Goal: Task Accomplishment & Management: Complete application form

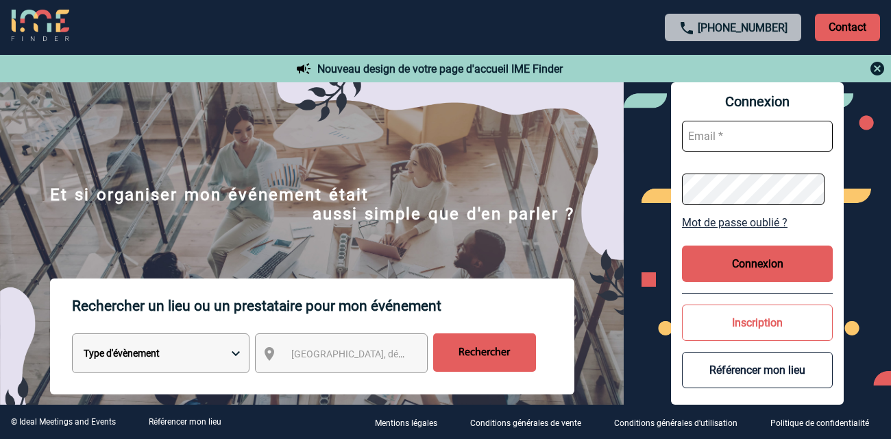
type input "vkalb@ime-groupe.com"
click at [726, 254] on button "Connexion" at bounding box center [757, 263] width 151 height 36
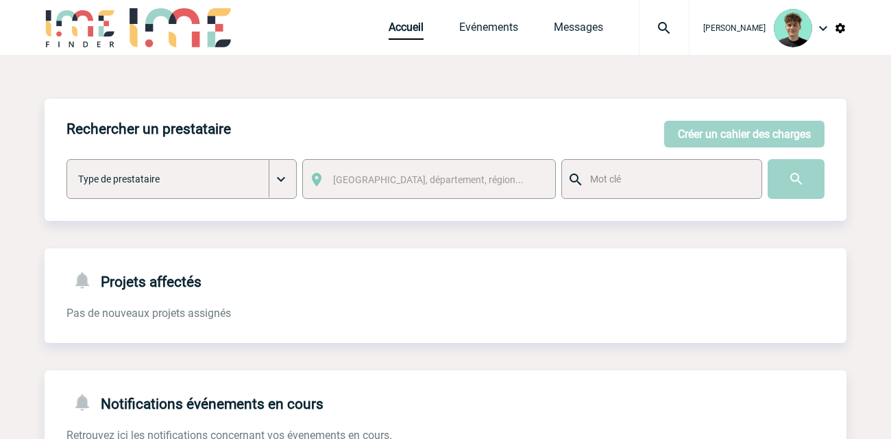
click at [679, 28] on img at bounding box center [663, 28] width 49 height 16
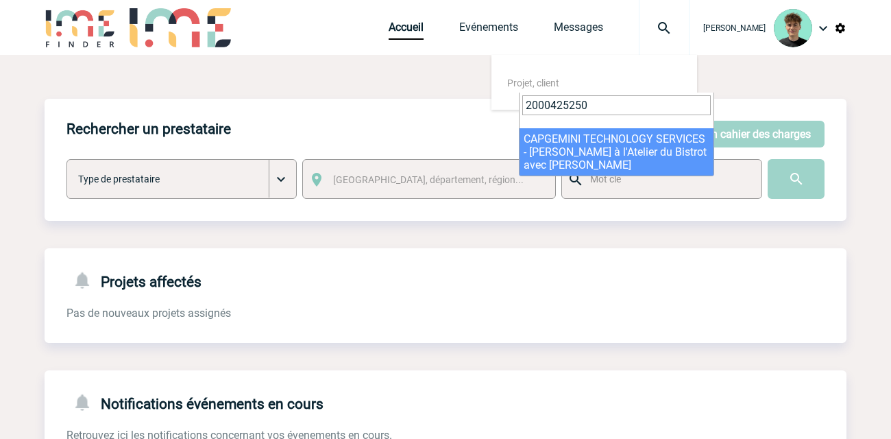
type input "2000425250"
select select "24751"
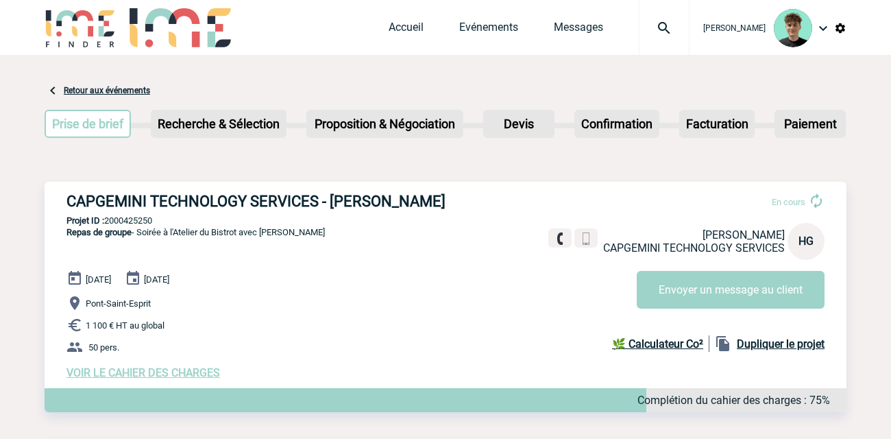
click at [175, 371] on span "VOIR LE CAHIER DES CHARGES" at bounding box center [142, 372] width 153 height 13
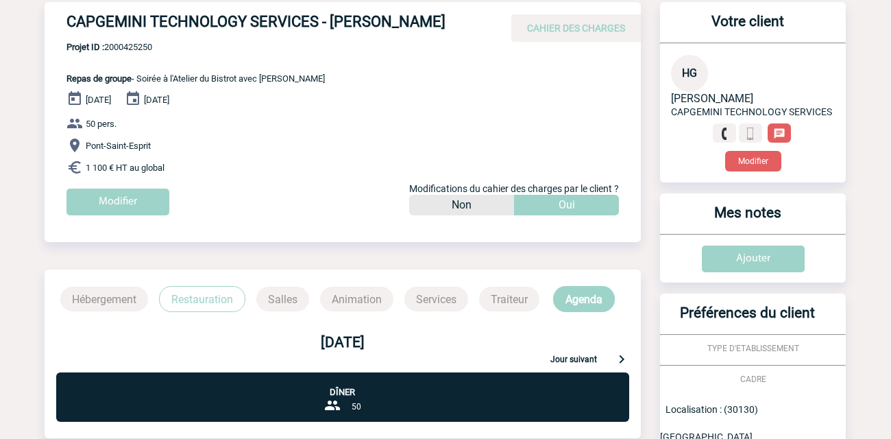
scroll to position [80, 0]
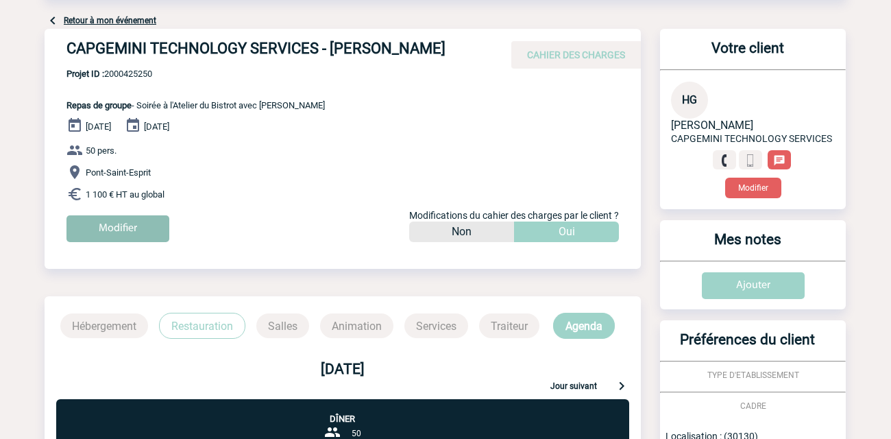
click at [132, 231] on input "Modifier" at bounding box center [117, 228] width 103 height 27
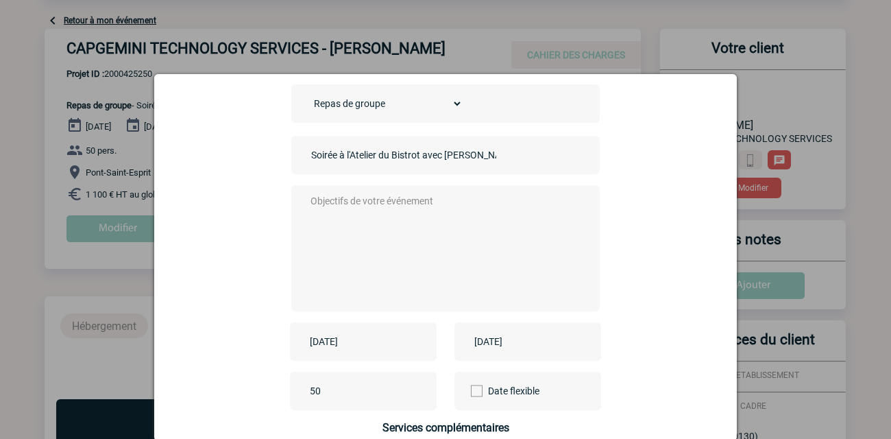
scroll to position [152, 0]
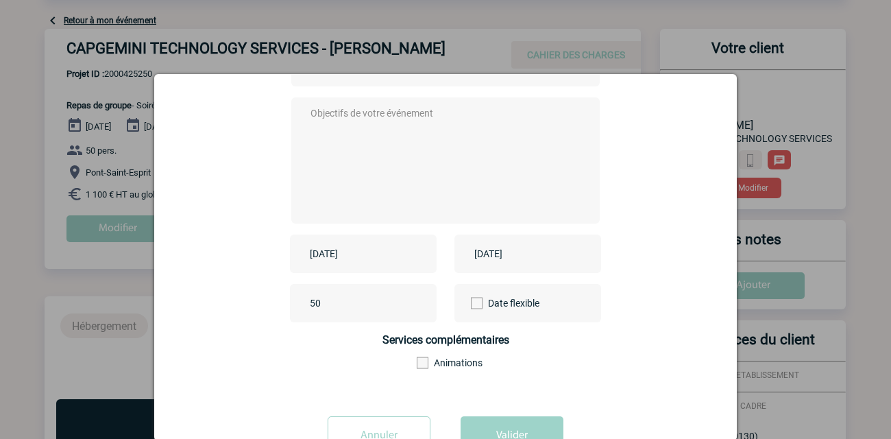
click at [375, 262] on input "[DATE]" at bounding box center [353, 254] width 95 height 18
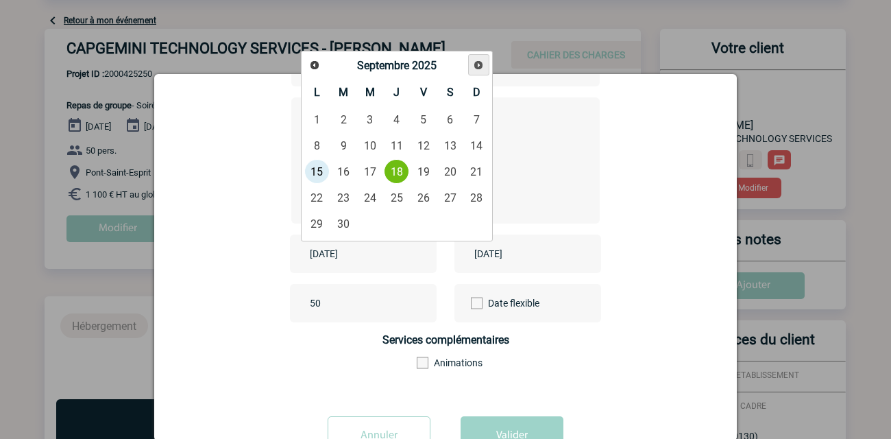
click at [483, 69] on span "Suivant" at bounding box center [478, 65] width 11 height 11
click at [317, 203] on link "20" at bounding box center [316, 197] width 25 height 25
type input "[DATE]"
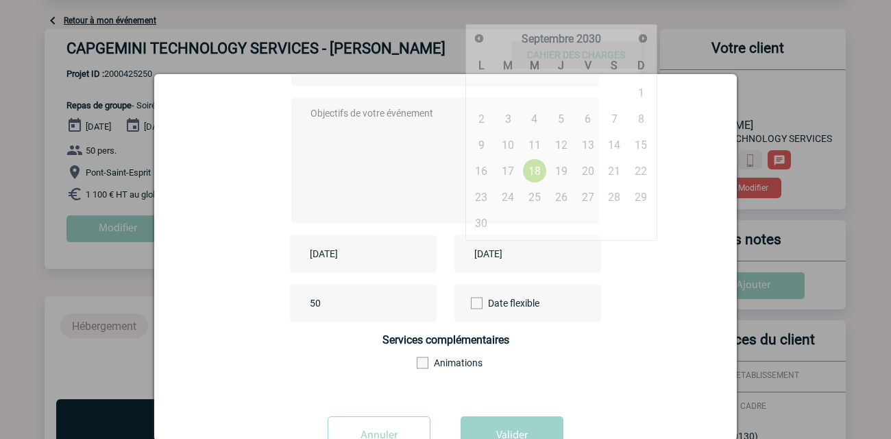
click at [502, 255] on input "[DATE]" at bounding box center [518, 254] width 95 height 18
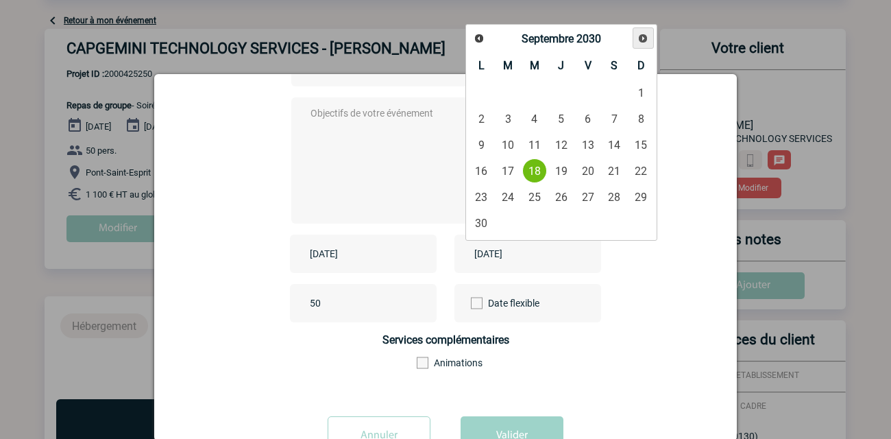
click at [636, 44] on link "Suivant" at bounding box center [642, 37] width 21 height 21
click at [544, 252] on input "[DATE]" at bounding box center [518, 254] width 95 height 18
click at [480, 31] on link "Précédent" at bounding box center [479, 37] width 21 height 21
click at [591, 32] on span "2030" at bounding box center [588, 38] width 25 height 13
click at [593, 36] on span "2030" at bounding box center [588, 38] width 25 height 13
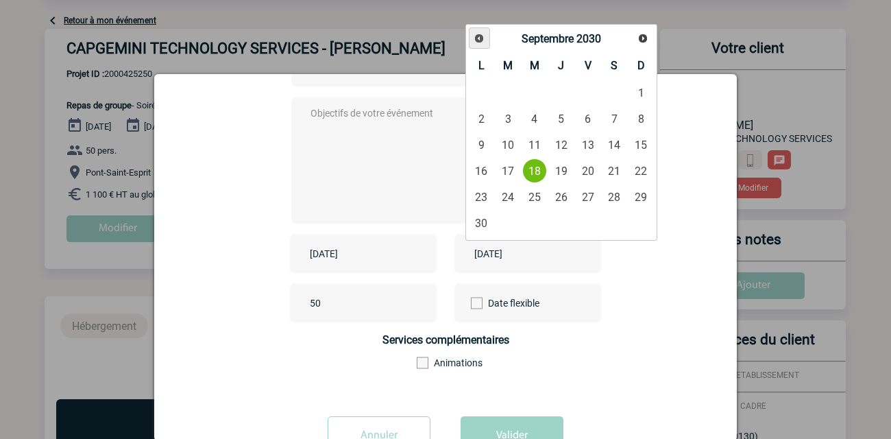
click at [480, 38] on span "Précédent" at bounding box center [478, 38] width 11 height 11
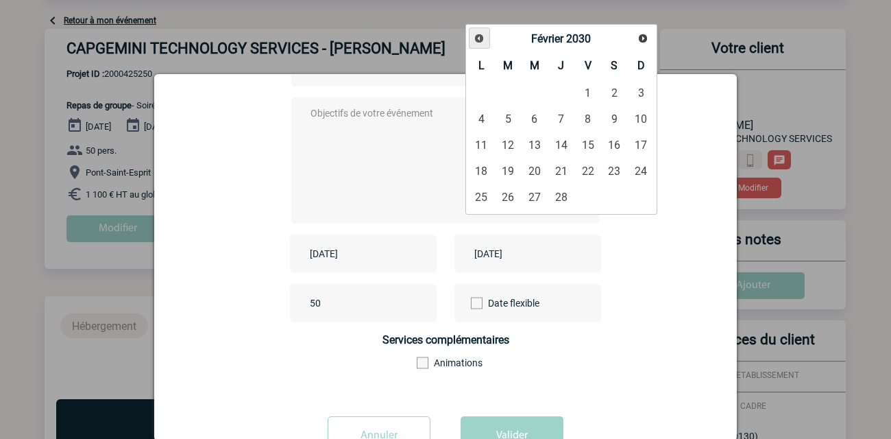
click at [480, 37] on span "Précédent" at bounding box center [478, 38] width 11 height 11
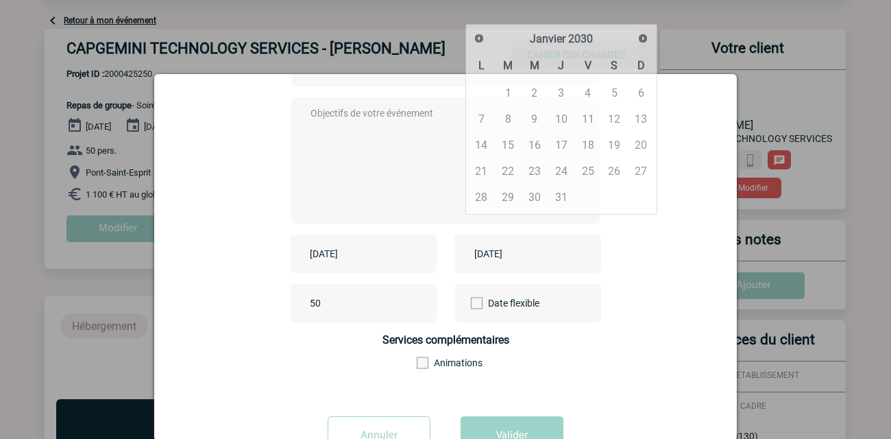
drag, startPoint x: 660, startPoint y: 272, endPoint x: 551, endPoint y: 250, distance: 111.1
click at [660, 271] on div "[DATE] [DATE]" at bounding box center [445, 253] width 548 height 38
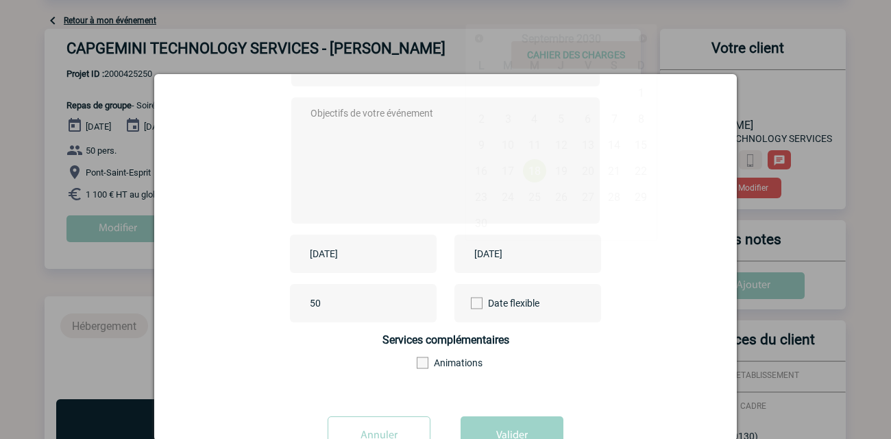
click at [541, 256] on input "[DATE]" at bounding box center [518, 254] width 95 height 18
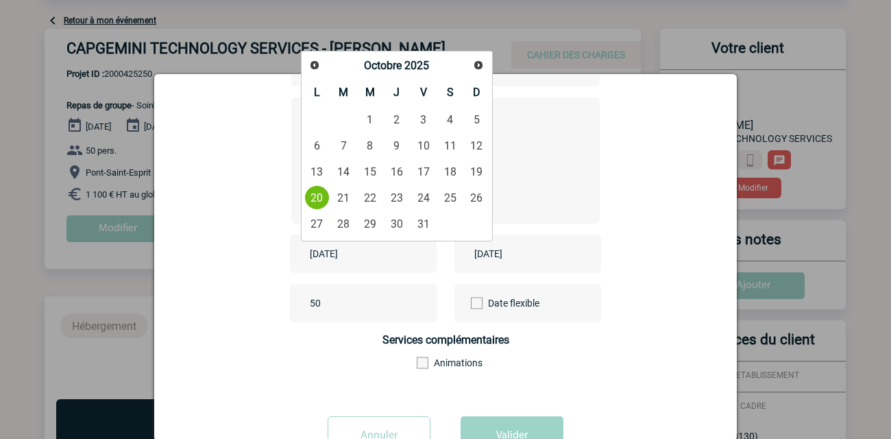
drag, startPoint x: 371, startPoint y: 254, endPoint x: 232, endPoint y: 264, distance: 139.4
click at [232, 264] on div "[DATE] [DATE]" at bounding box center [445, 253] width 548 height 38
click at [491, 255] on input "[DATE]" at bounding box center [518, 254] width 95 height 18
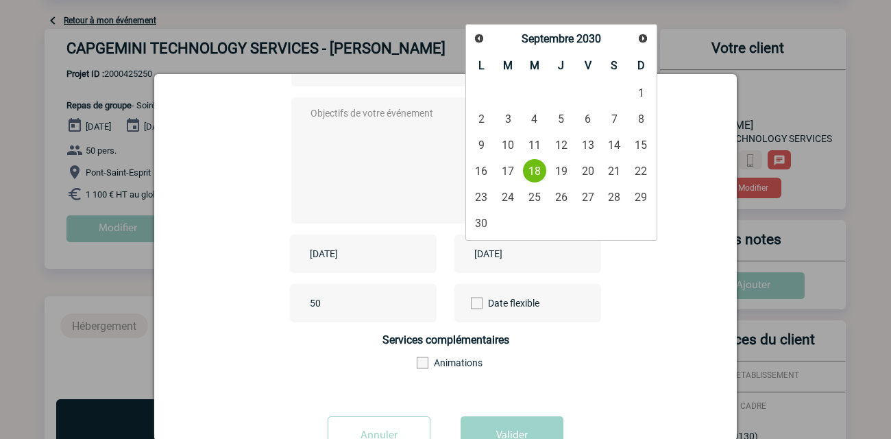
click at [491, 255] on input "[DATE]" at bounding box center [518, 254] width 95 height 18
paste input "[DATE]"
type input "[DATE]"
click at [636, 262] on div "[DATE] [DATE]" at bounding box center [445, 253] width 548 height 38
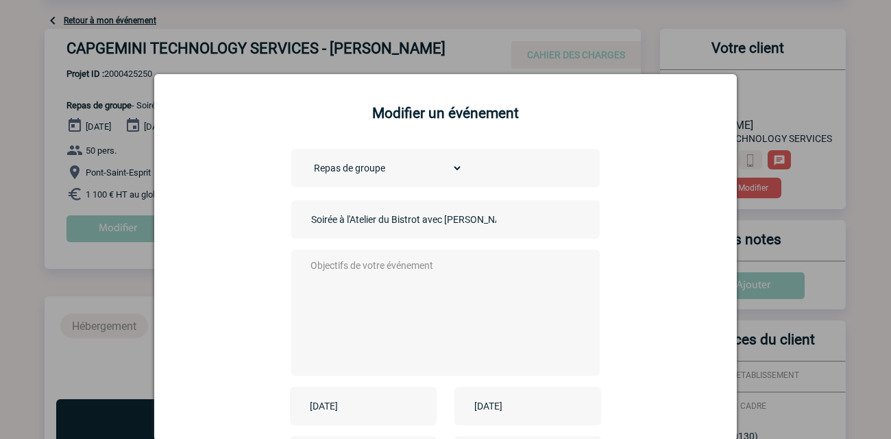
scroll to position [76, 0]
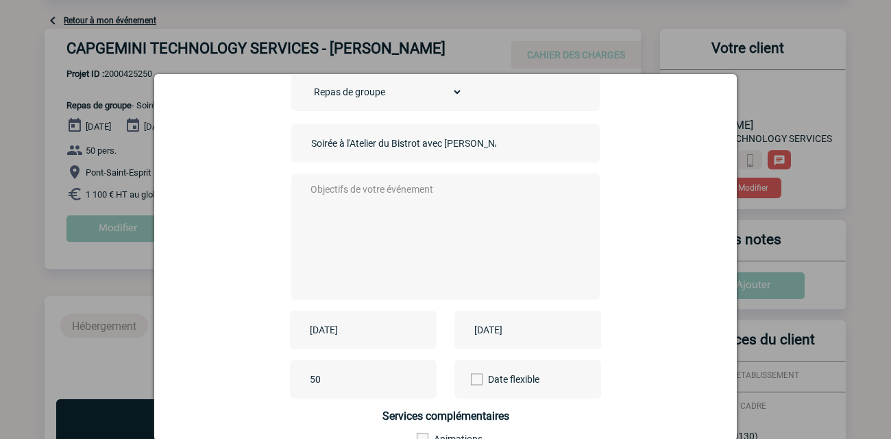
click at [382, 201] on textarea at bounding box center [442, 235] width 271 height 110
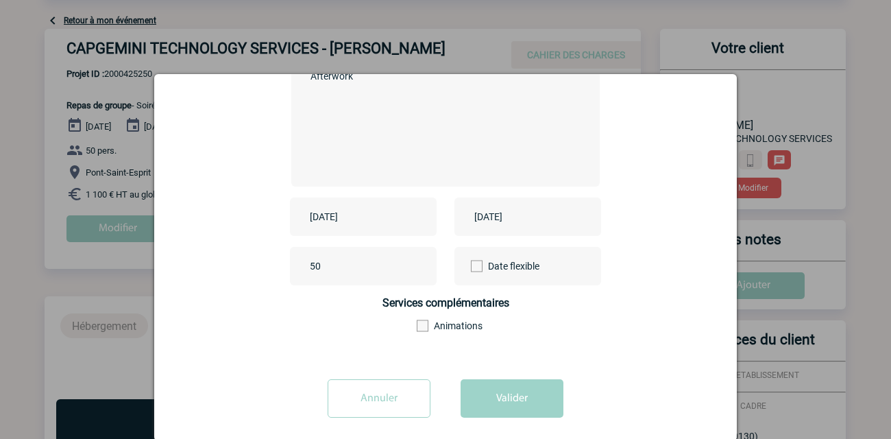
scroll to position [199, 0]
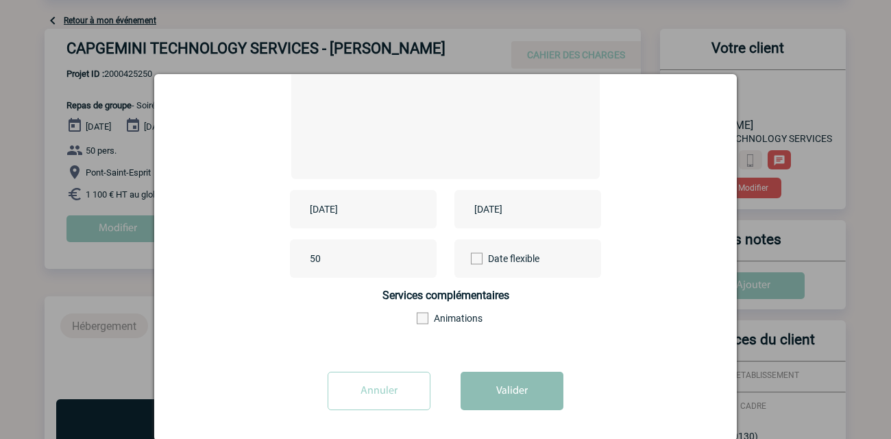
type textarea "Afterwork"
click at [477, 391] on button "Valider" at bounding box center [511, 390] width 103 height 38
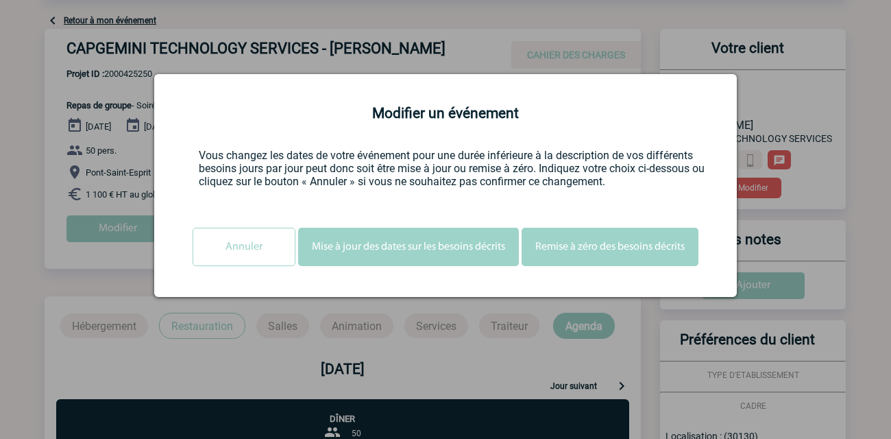
scroll to position [0, 0]
click at [459, 256] on button "Mise à jour des dates sur les besoins décrits" at bounding box center [408, 246] width 221 height 38
click at [347, 250] on button "Mise à jour des dates sur les besoins décrits" at bounding box center [408, 246] width 221 height 38
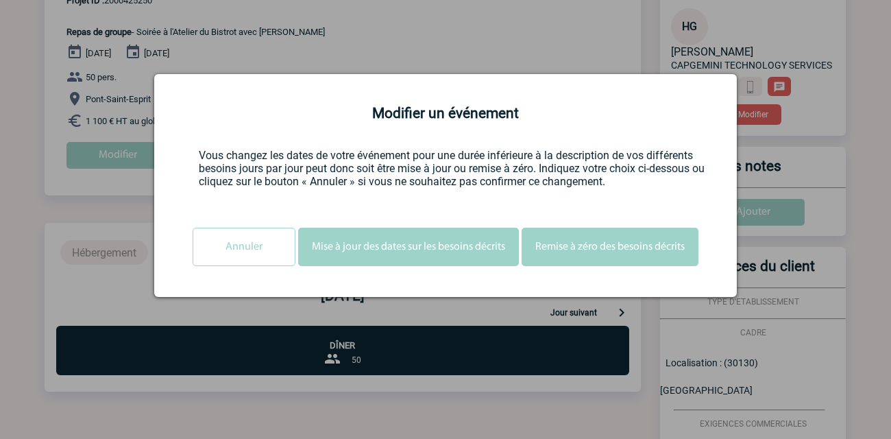
scroll to position [4, 0]
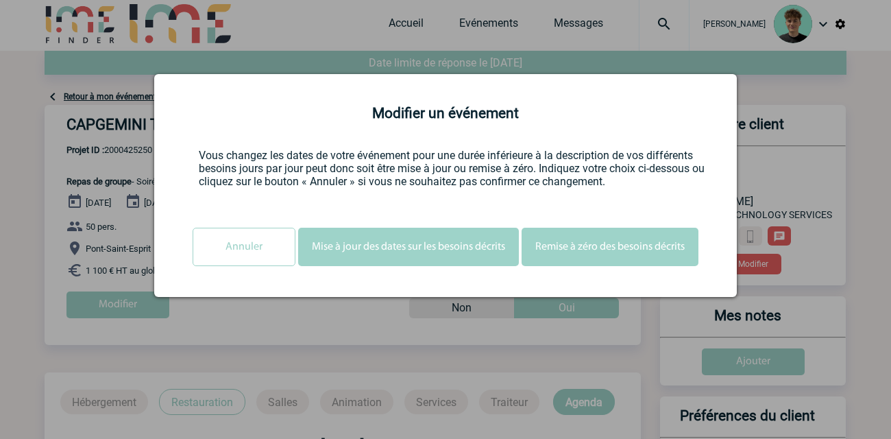
click at [400, 241] on button "Mise à jour des dates sur les besoins décrits" at bounding box center [408, 246] width 221 height 38
click at [613, 241] on button "Remise à zéro des besoins décrits" at bounding box center [609, 246] width 177 height 38
click at [558, 33] on div at bounding box center [445, 219] width 891 height 439
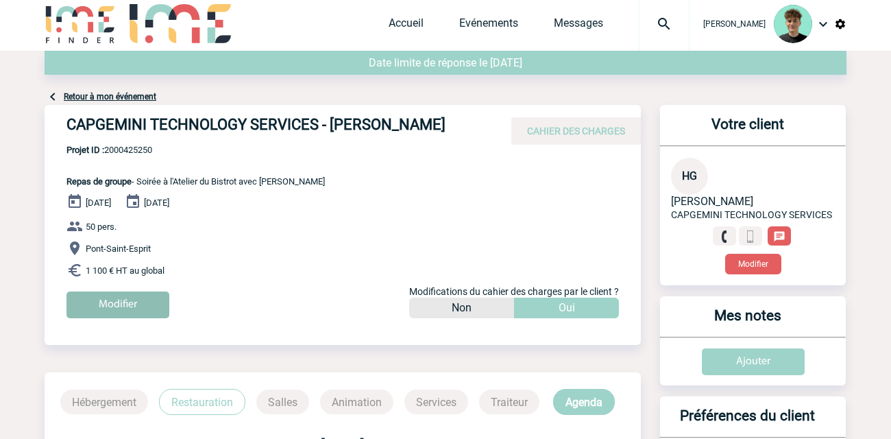
click at [94, 302] on input "Modifier" at bounding box center [117, 304] width 103 height 27
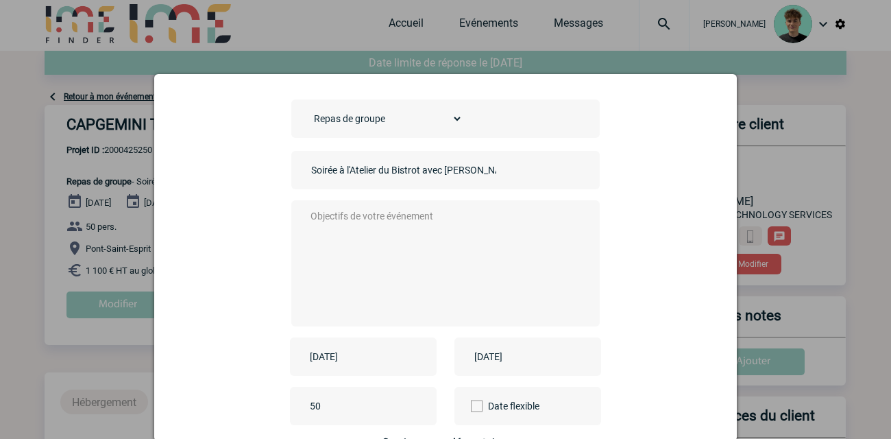
scroll to position [76, 0]
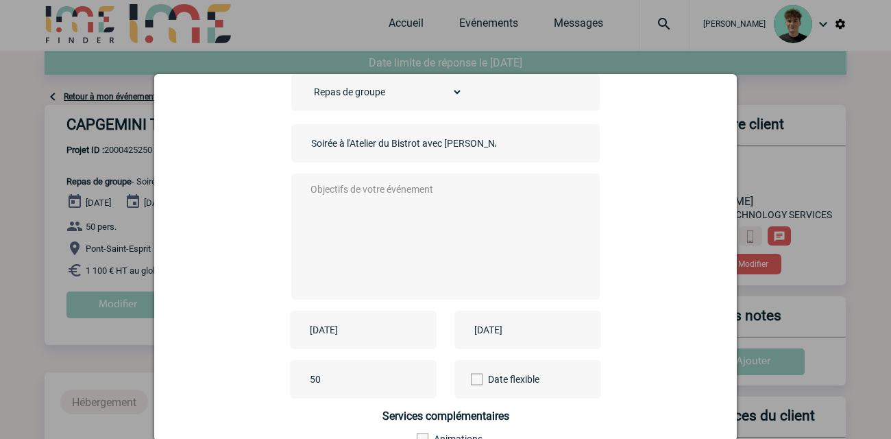
click at [366, 324] on input "[DATE]" at bounding box center [353, 330] width 95 height 18
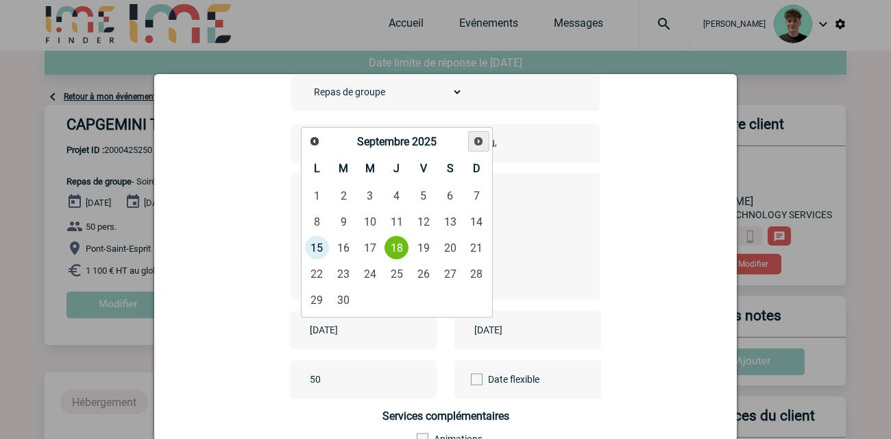
click at [478, 144] on span "Suivant" at bounding box center [478, 141] width 11 height 11
click at [313, 278] on link "20" at bounding box center [316, 273] width 25 height 25
type input "[DATE]"
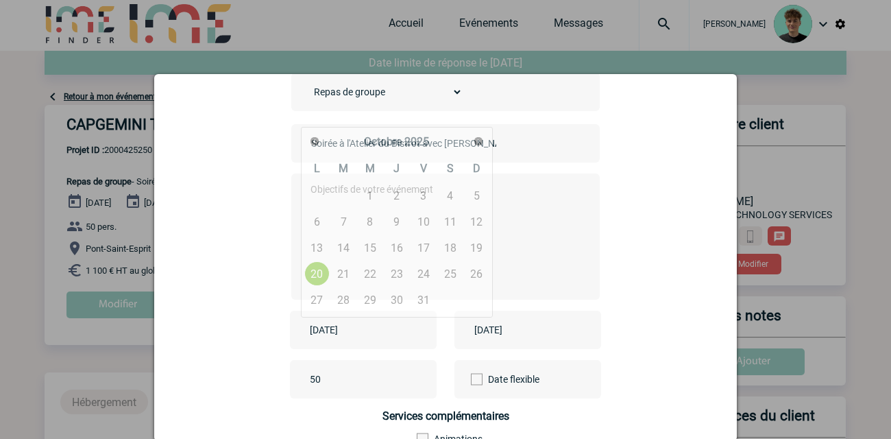
click at [348, 336] on input "[DATE]" at bounding box center [353, 330] width 95 height 18
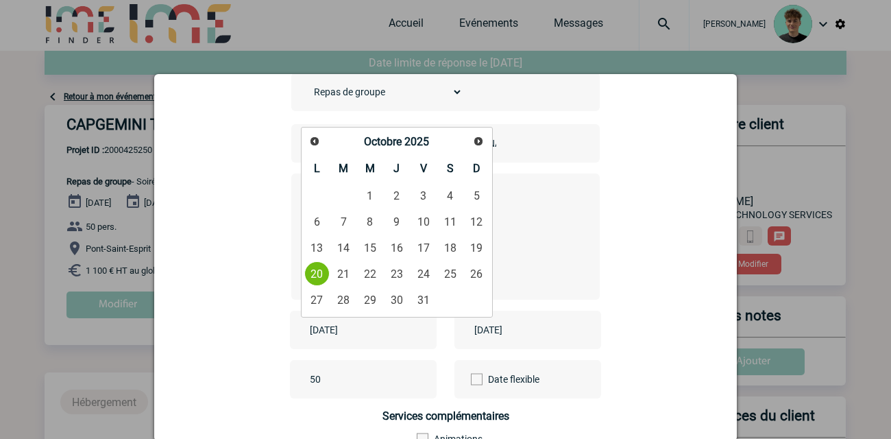
click at [347, 338] on input "[DATE]" at bounding box center [353, 330] width 95 height 18
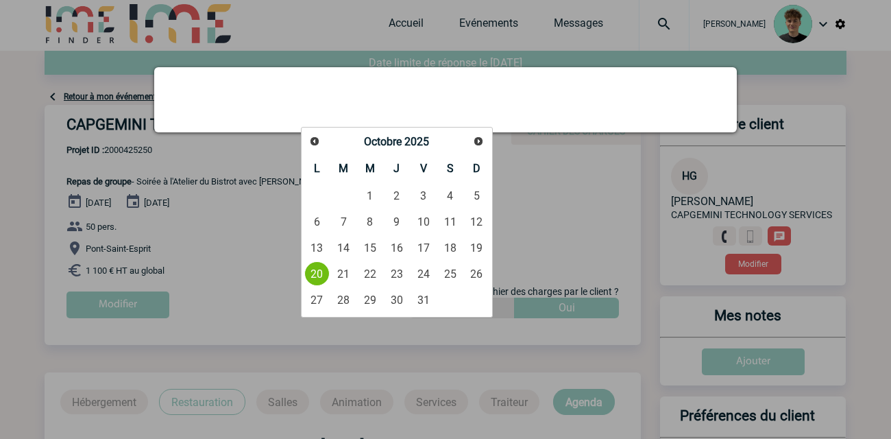
scroll to position [0, 0]
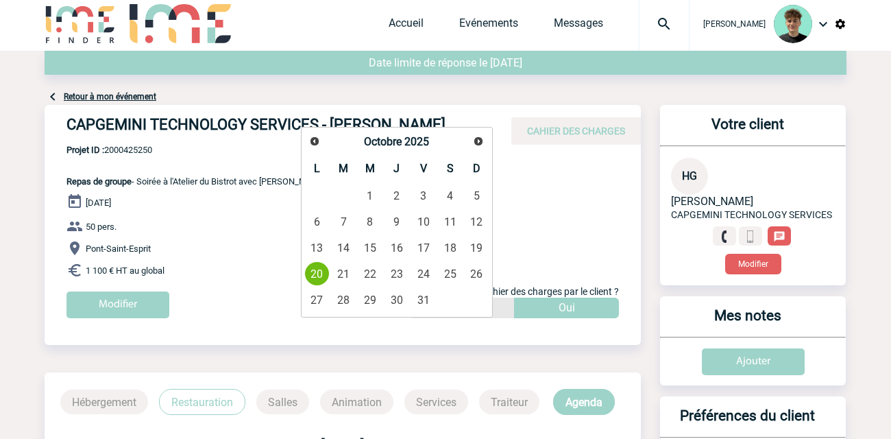
click at [539, 227] on p "50 pers." at bounding box center [353, 226] width 574 height 16
